Goal: Information Seeking & Learning: Learn about a topic

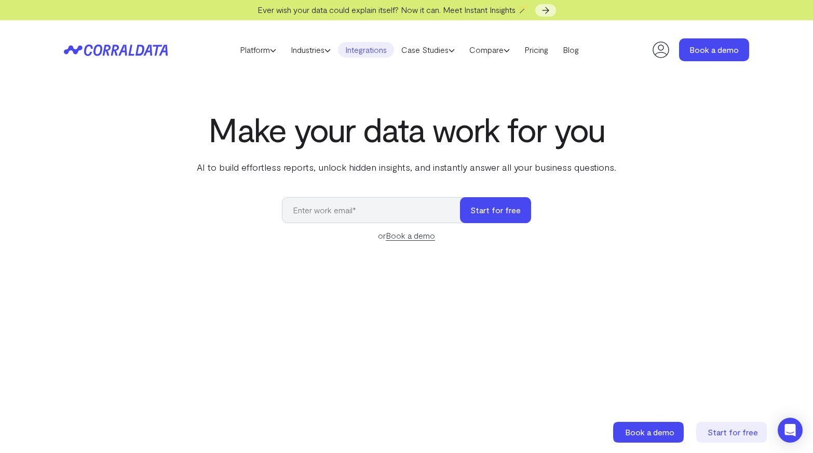
click at [375, 53] on link "Integrations" at bounding box center [366, 50] width 56 height 16
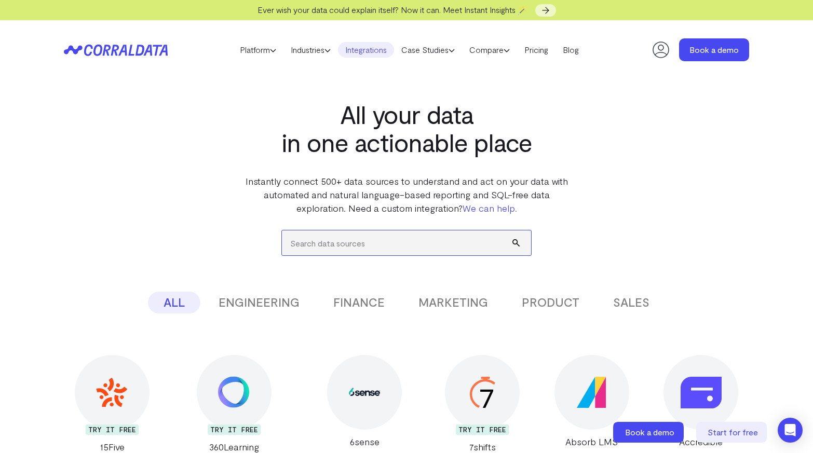
click at [385, 246] on input "search" at bounding box center [406, 242] width 249 height 25
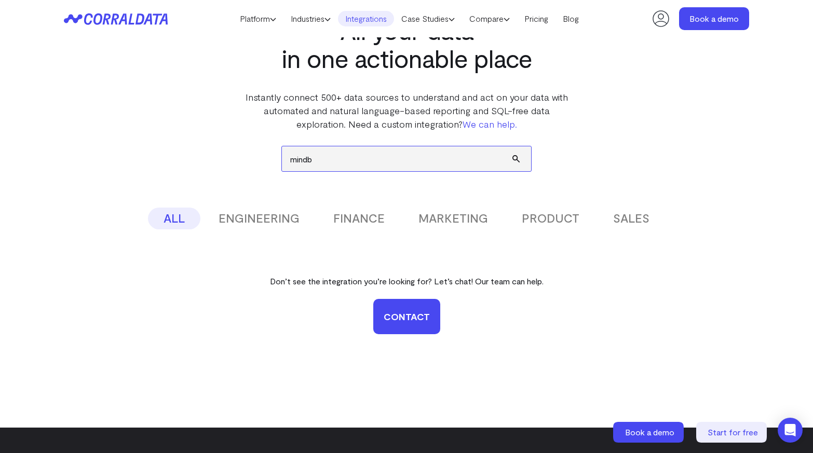
scroll to position [57, 0]
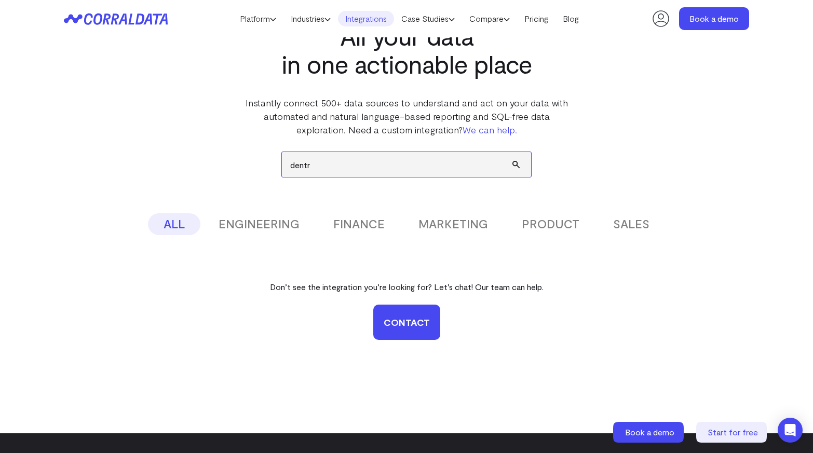
type input "dentr"
click at [557, 228] on button "PRODUCT" at bounding box center [550, 224] width 89 height 22
click at [410, 168] on input "dentr" at bounding box center [406, 164] width 249 height 25
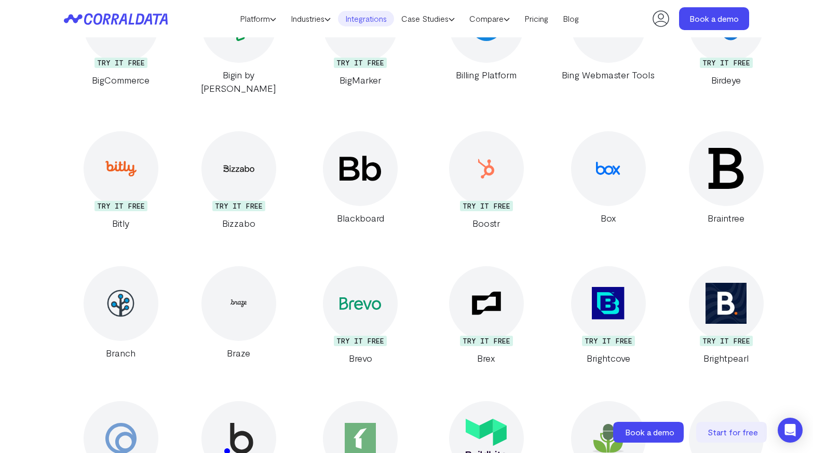
scroll to position [2135, 0]
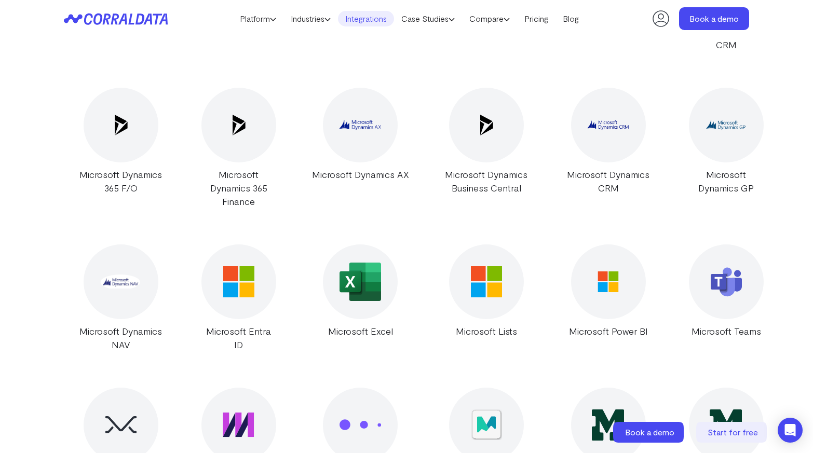
scroll to position [8788, 0]
